Goal: Information Seeking & Learning: Learn about a topic

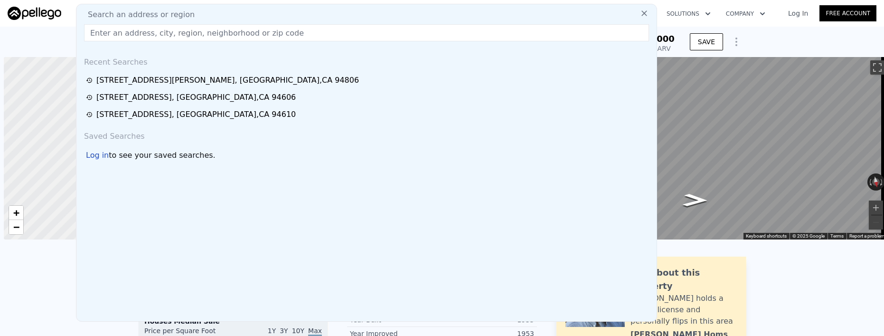
checkbox input "false"
type input "$ 608,000"
type input "$ 30,000"
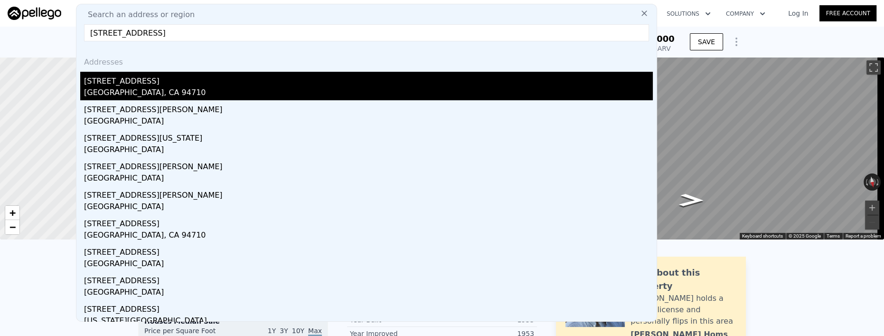
type input "[STREET_ADDRESS]"
click at [130, 84] on div "[STREET_ADDRESS]" at bounding box center [368, 79] width 569 height 15
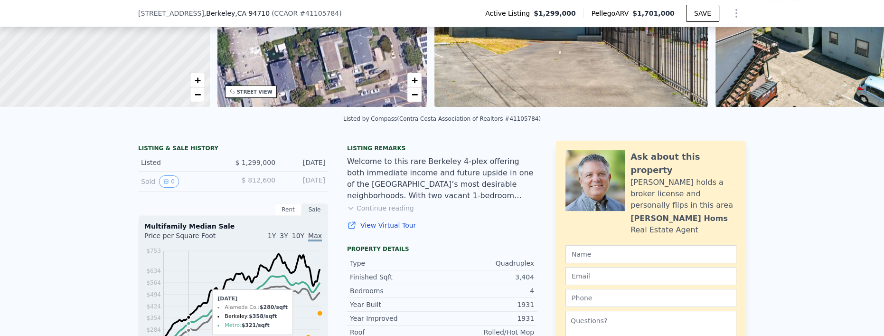
scroll to position [126, 0]
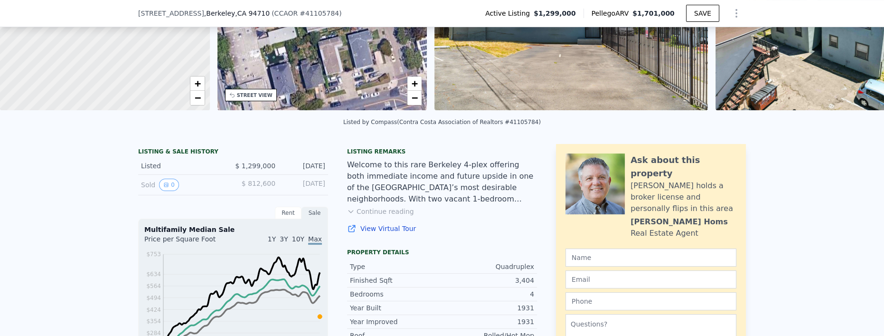
click at [380, 216] on button "Continue reading" at bounding box center [380, 210] width 67 height 9
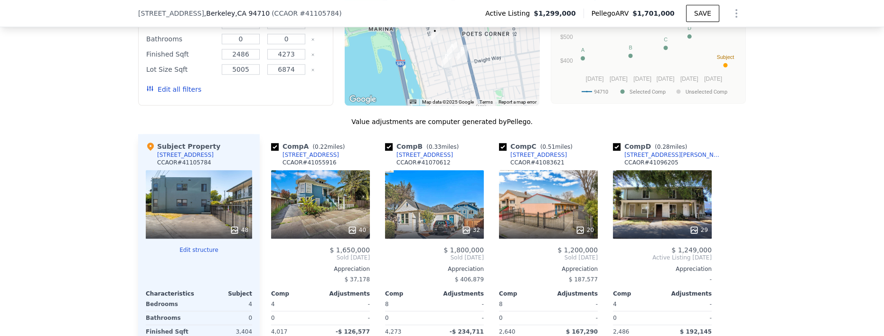
scroll to position [1075, 0]
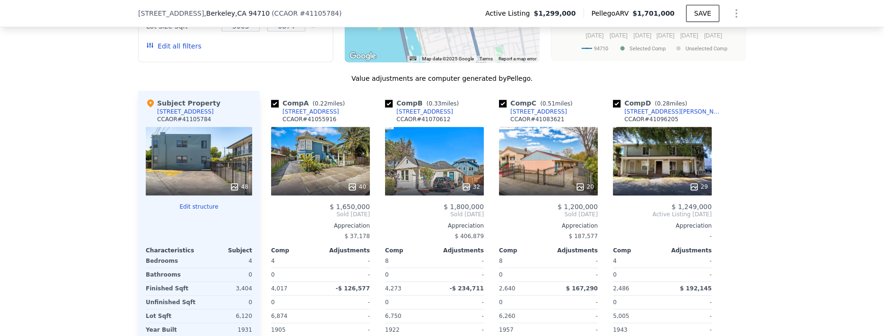
click at [238, 182] on div "48" at bounding box center [239, 186] width 19 height 9
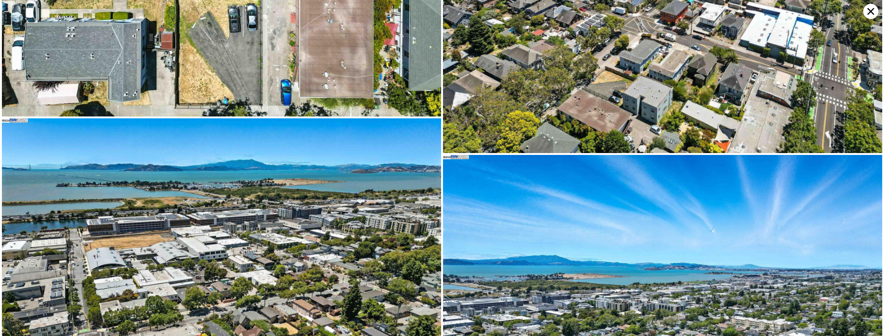
scroll to position [4458, 0]
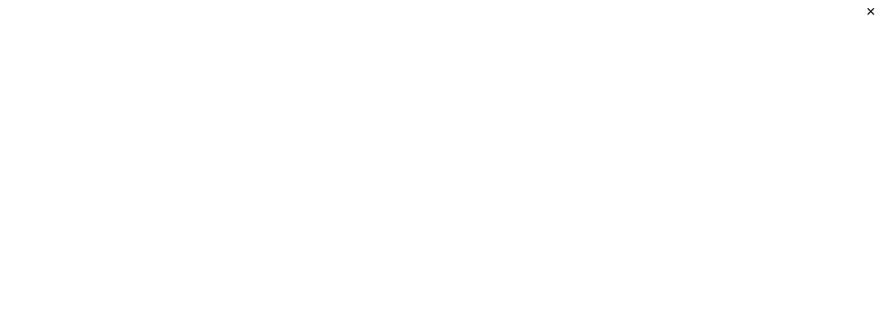
type input "2"
type input "3"
type input "1"
type input "2"
type input "806"
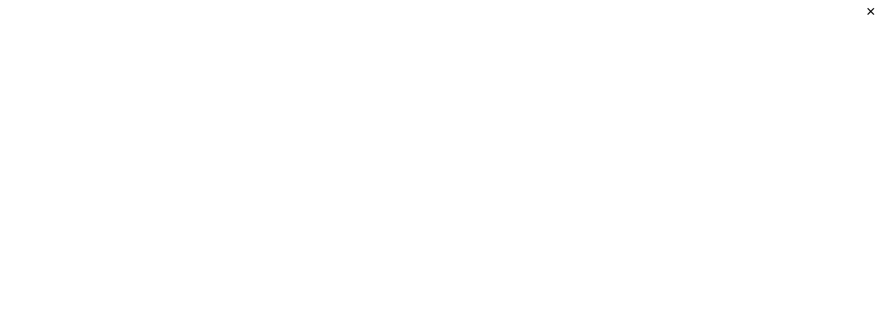
type input "1338"
type input "4300"
type input "7500"
type input "$ 608,000"
type input "5"
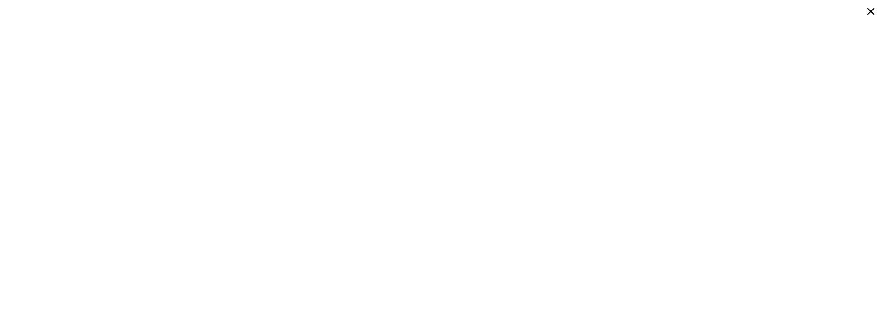
type input "$ 30,000"
click at [868, 11] on icon at bounding box center [870, 11] width 15 height 15
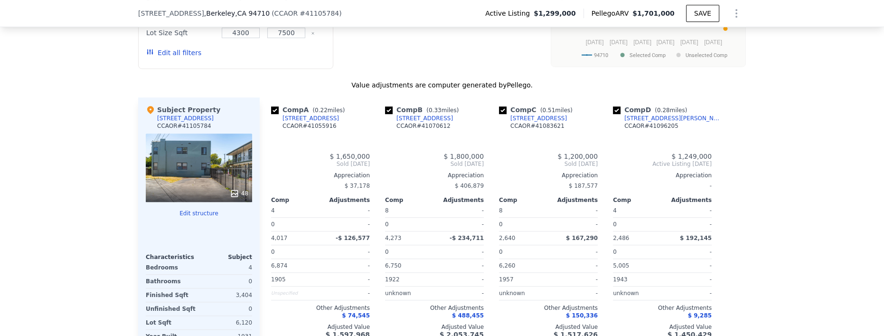
type input "4"
type input "8"
type input "0"
type input "2486"
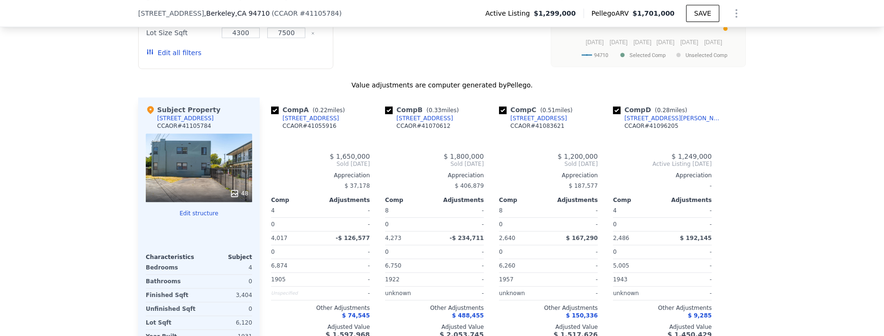
type input "4273"
type input "5005"
type input "6874"
type input "$ 1,701,000"
type input "8"
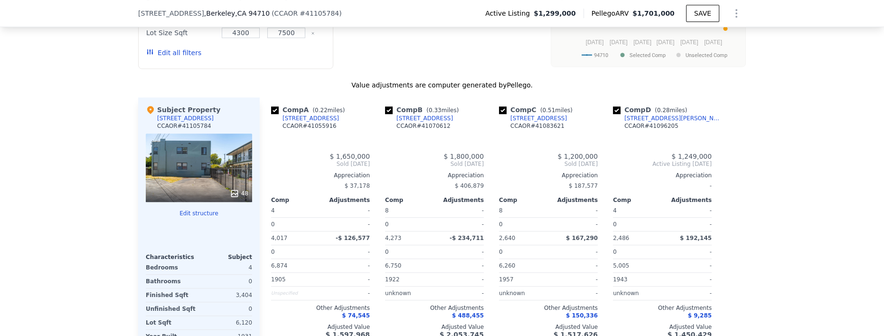
type input "$ 146,816"
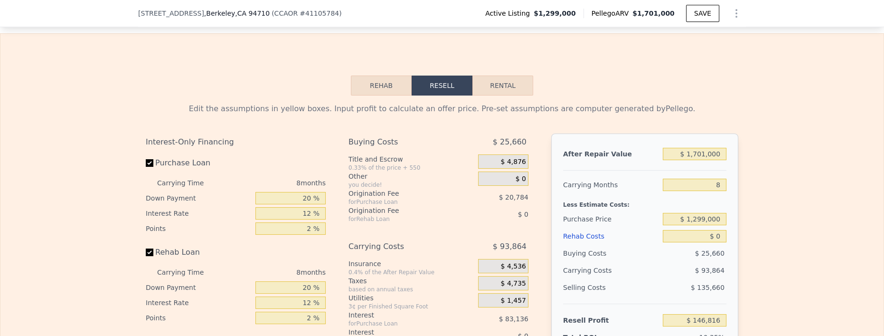
scroll to position [1348, 0]
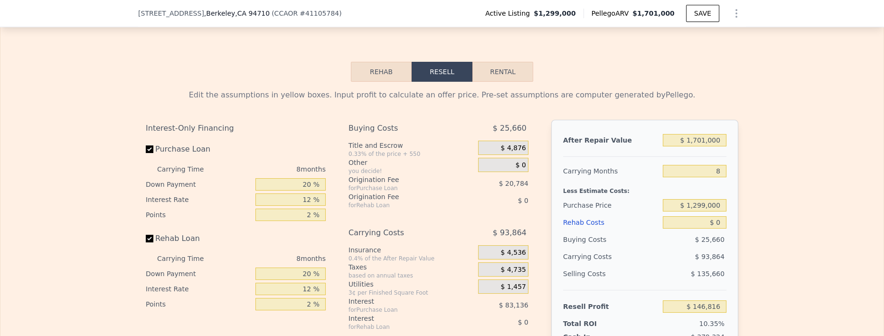
click at [500, 78] on button "Rental" at bounding box center [502, 72] width 61 height 20
select select "30"
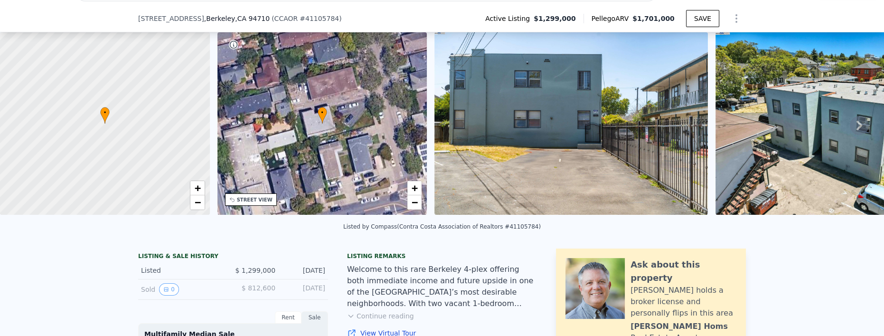
scroll to position [86, 0]
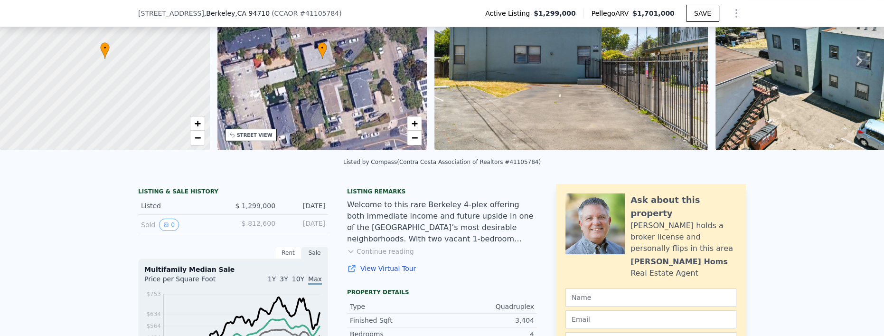
click at [288, 257] on div "Rent" at bounding box center [288, 252] width 27 height 12
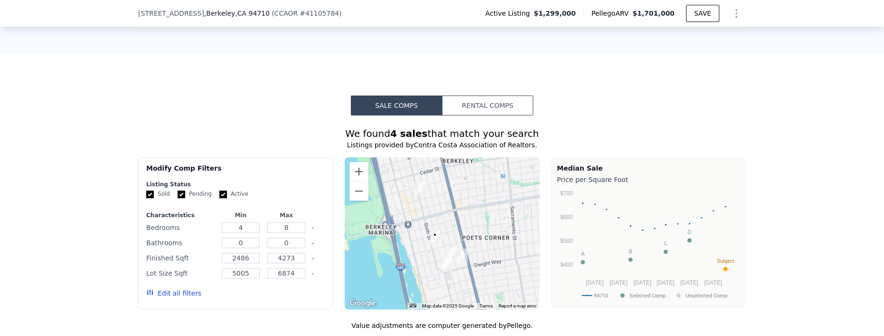
scroll to position [690, 0]
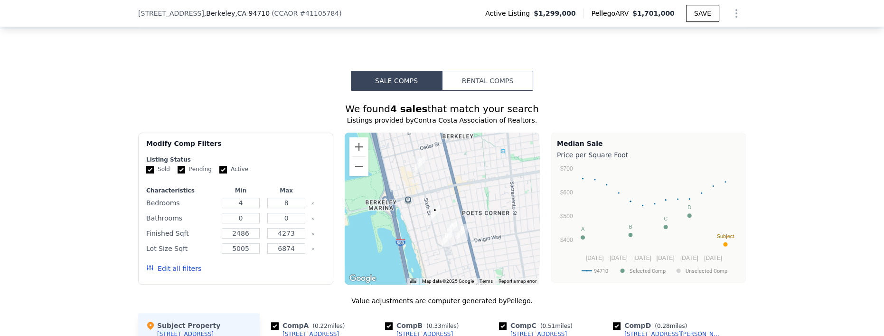
click at [491, 87] on button "Rental Comps" at bounding box center [487, 81] width 91 height 20
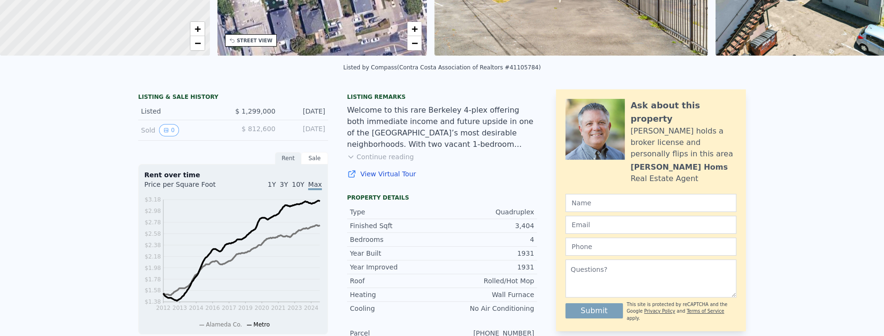
scroll to position [3, 0]
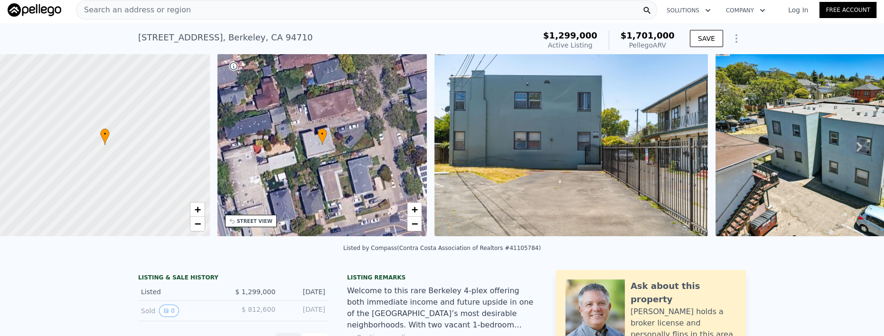
click at [851, 148] on icon at bounding box center [859, 146] width 19 height 19
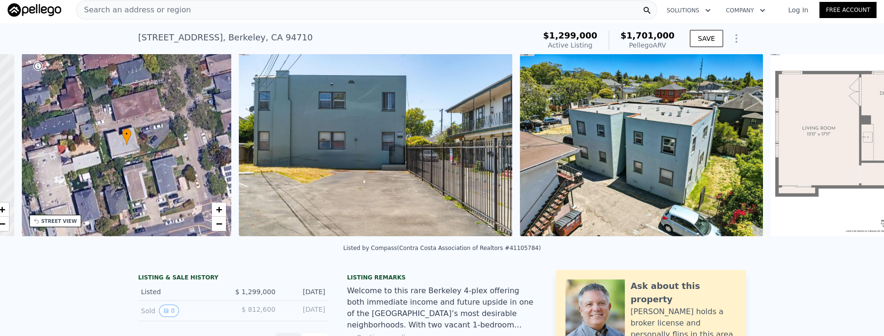
scroll to position [0, 221]
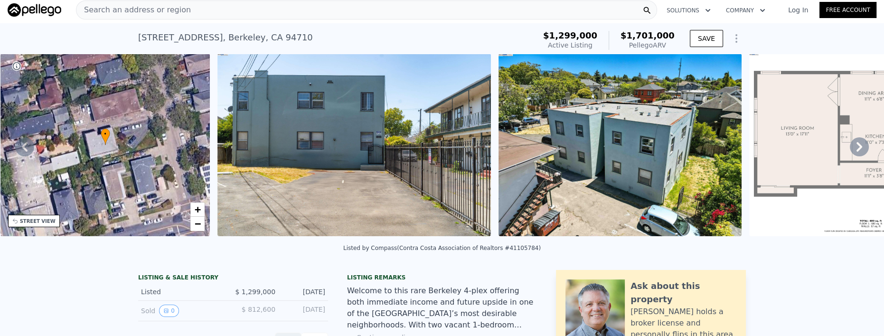
click at [856, 151] on icon at bounding box center [859, 146] width 6 height 9
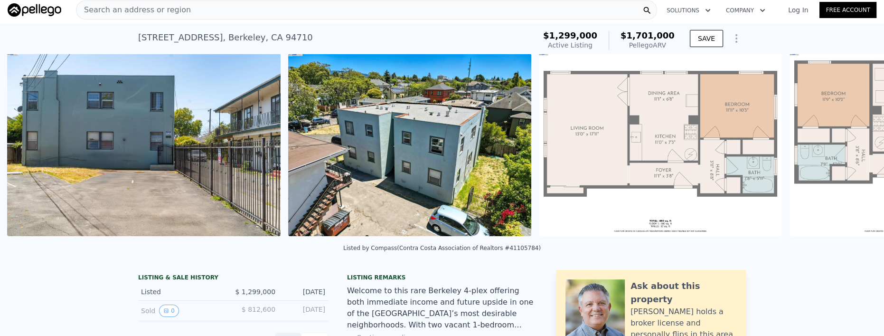
scroll to position [0, 434]
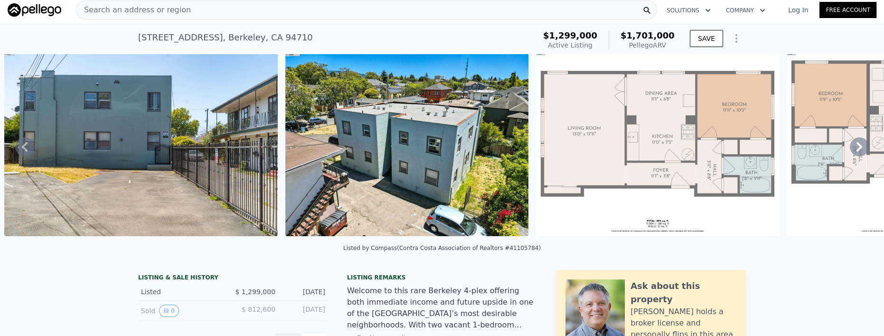
click at [850, 148] on icon at bounding box center [859, 146] width 19 height 19
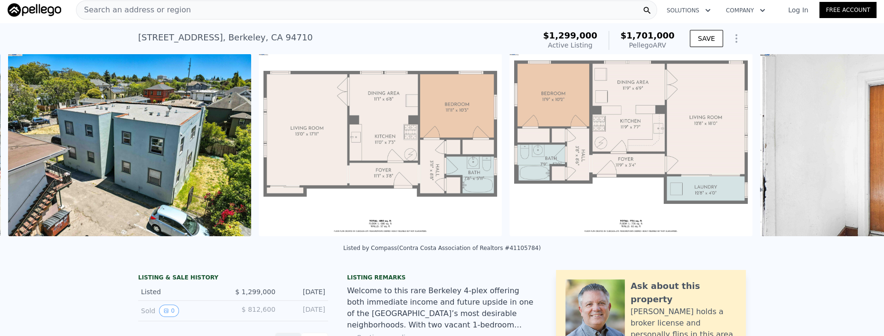
scroll to position [0, 715]
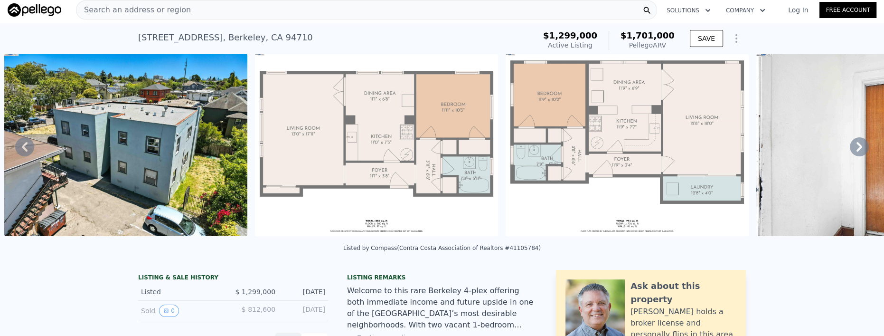
click at [856, 147] on icon at bounding box center [859, 146] width 6 height 9
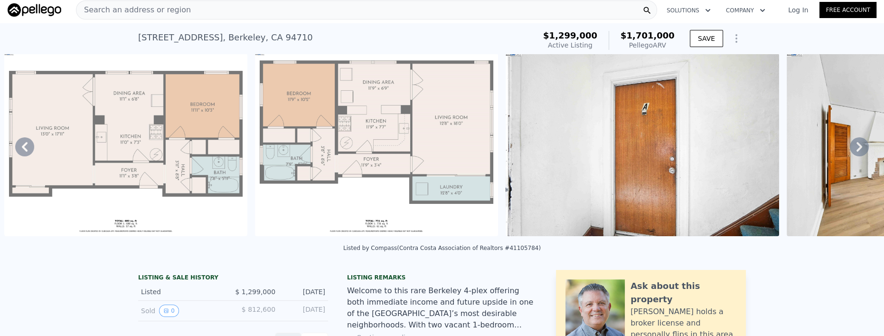
click at [856, 149] on icon at bounding box center [859, 146] width 6 height 9
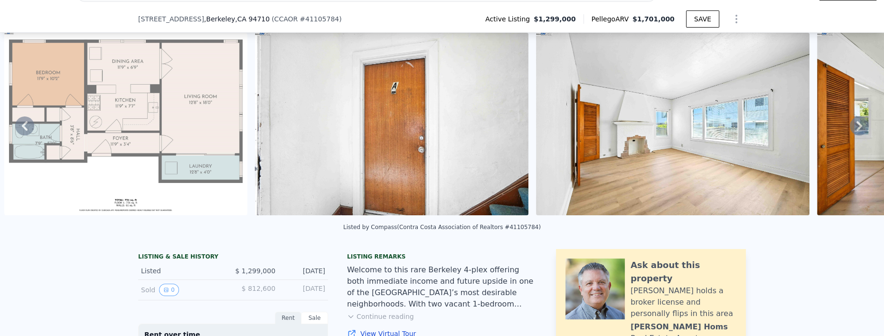
scroll to position [86, 0]
